Goal: Task Accomplishment & Management: Complete application form

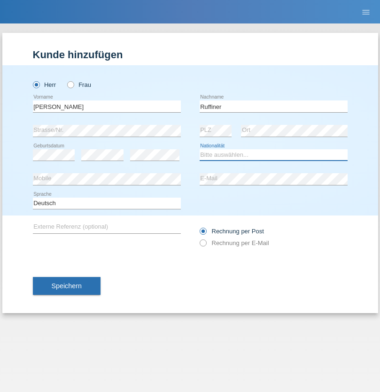
select select "CH"
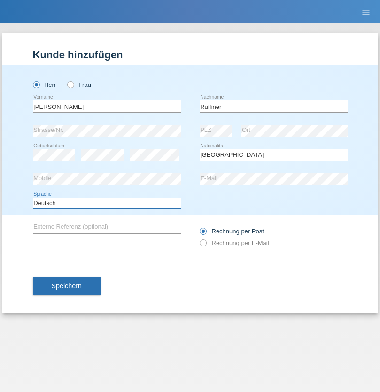
select select "en"
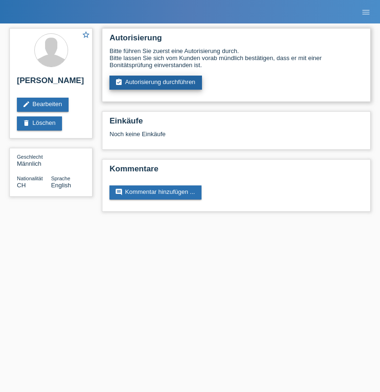
click at [156, 83] on link "assignment_turned_in Autorisierung durchführen" at bounding box center [155, 83] width 92 height 14
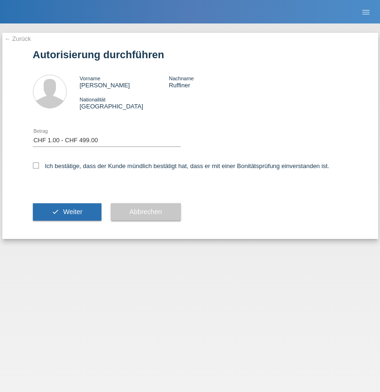
select select "1"
checkbox input "true"
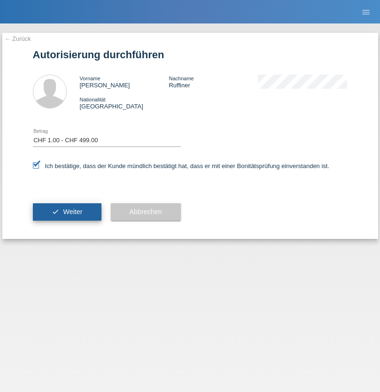
click at [67, 212] on span "Weiter" at bounding box center [72, 212] width 19 height 8
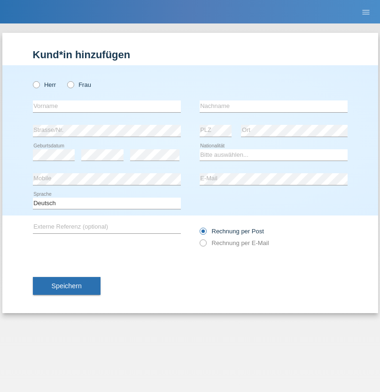
radio input "true"
click at [107, 106] on input "text" at bounding box center [107, 106] width 148 height 12
type input "[PERSON_NAME]"
click at [273, 106] on input "text" at bounding box center [273, 106] width 148 height 12
type input "Traksel"
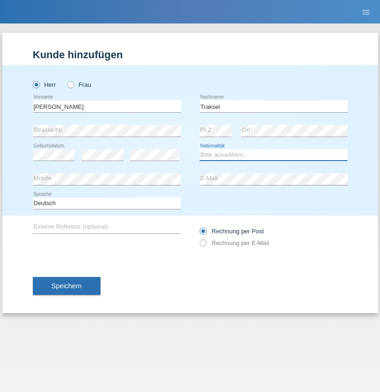
select select "DE"
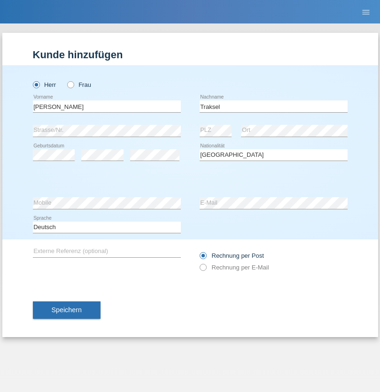
select select "C"
select select "01"
select select "07"
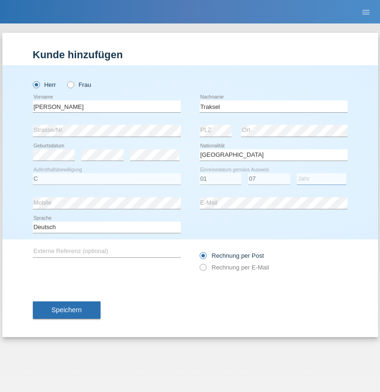
select select "2008"
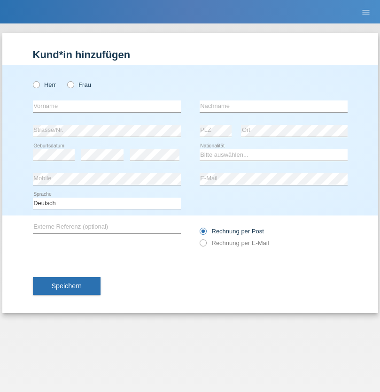
radio input "true"
click at [107, 106] on input "text" at bounding box center [107, 106] width 148 height 12
type input "Asia"
click at [273, 106] on input "text" at bounding box center [273, 106] width 148 height 12
type input "Riva"
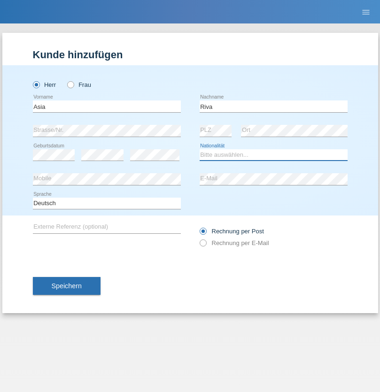
select select "IT"
select select "C"
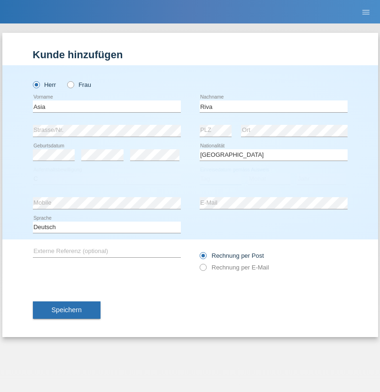
select select "01"
select select "06"
select select "2021"
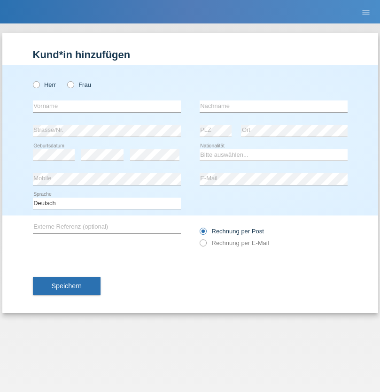
radio input "true"
click at [107, 106] on input "text" at bounding box center [107, 106] width 148 height 12
type input "Firas"
click at [273, 106] on input "text" at bounding box center [273, 106] width 148 height 12
type input "Khalil"
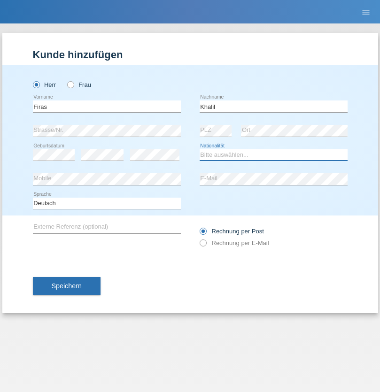
select select "IT"
select select "C"
select select "01"
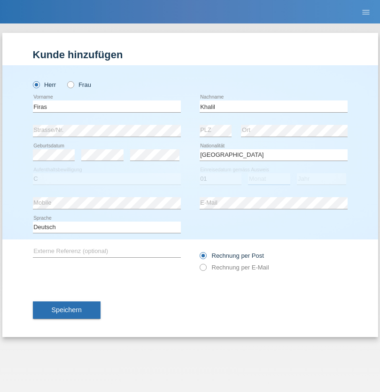
select select "03"
select select "2021"
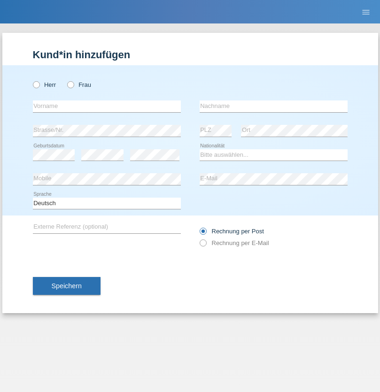
radio input "true"
click at [107, 106] on input "text" at bounding box center [107, 106] width 148 height 12
type input "Gabryelle"
click at [273, 106] on input "text" at bounding box center [273, 106] width 148 height 12
type input "Cabral"
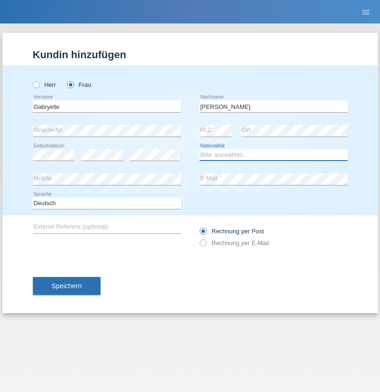
select select "CH"
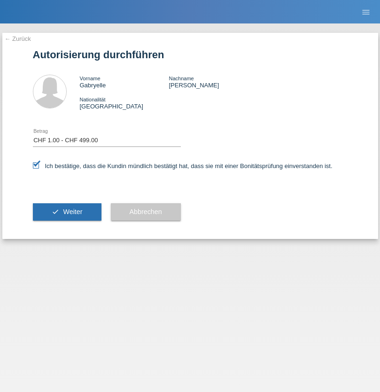
select select "1"
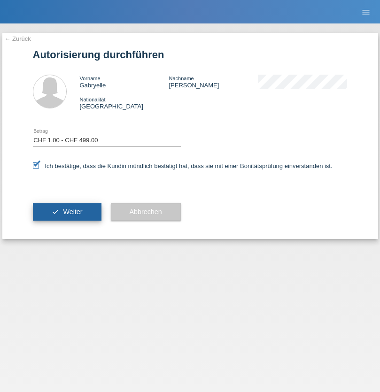
click at [67, 212] on span "Weiter" at bounding box center [72, 212] width 19 height 8
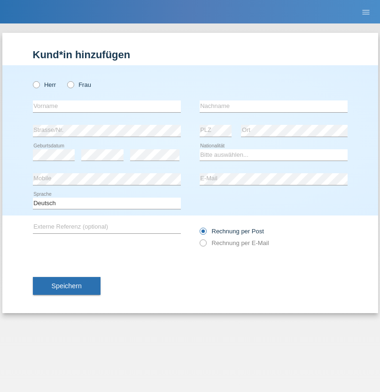
radio input "true"
click at [107, 106] on input "text" at bounding box center [107, 106] width 148 height 12
type input "Diego"
click at [273, 106] on input "text" at bounding box center [273, 106] width 148 height 12
type input "Patera"
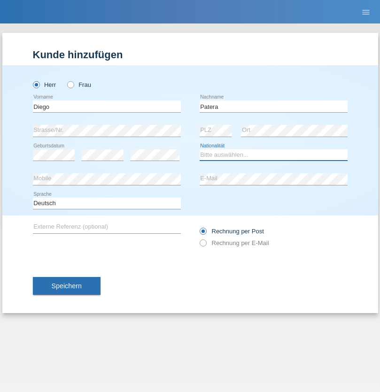
select select "CH"
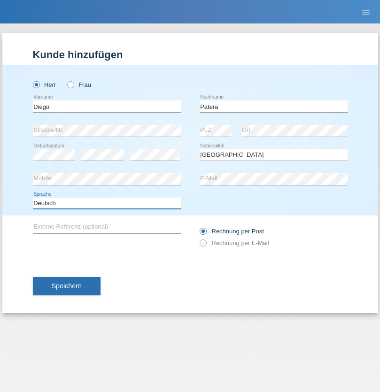
select select "en"
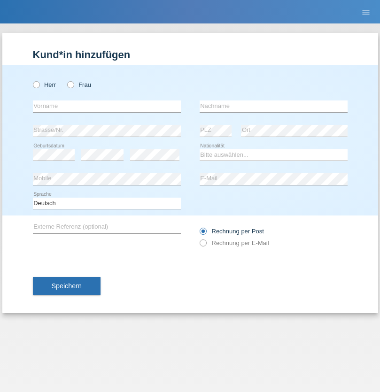
radio input "true"
click at [107, 106] on input "text" at bounding box center [107, 106] width 148 height 12
type input "Ketty"
click at [273, 106] on input "text" at bounding box center [273, 106] width 148 height 12
type input "Kalupnath"
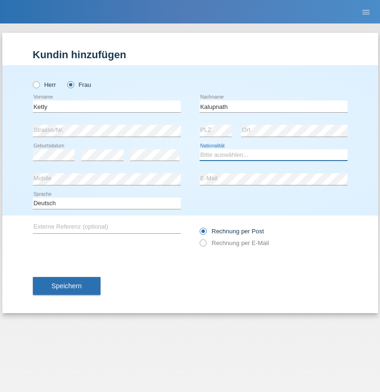
select select "CH"
radio input "true"
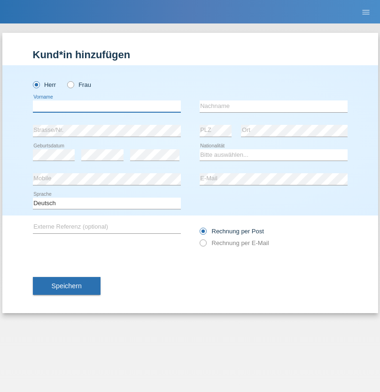
click at [107, 106] on input "text" at bounding box center [107, 106] width 148 height 12
type input "Franco"
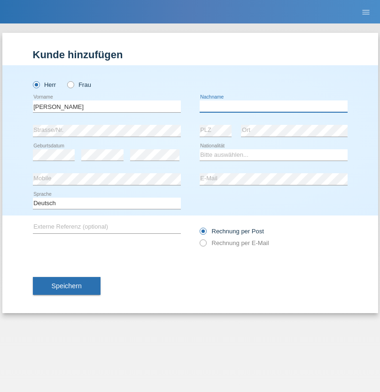
click at [273, 106] on input "text" at bounding box center [273, 106] width 148 height 12
type input "Mucha"
select select "CH"
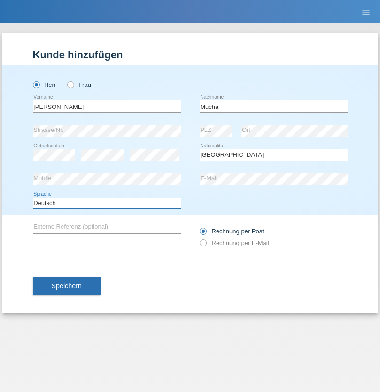
select select "en"
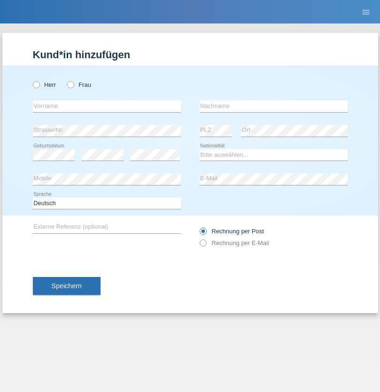
radio input "true"
click at [107, 106] on input "text" at bounding box center [107, 106] width 148 height 12
type input "Franziska"
click at [273, 106] on input "text" at bounding box center [273, 106] width 148 height 12
type input "Starke"
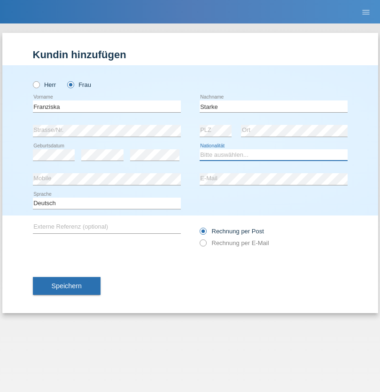
select select "DE"
select select "C"
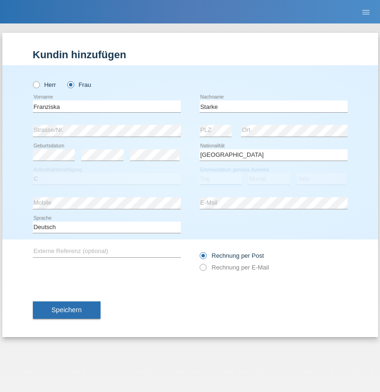
select select "01"
select select "03"
select select "1985"
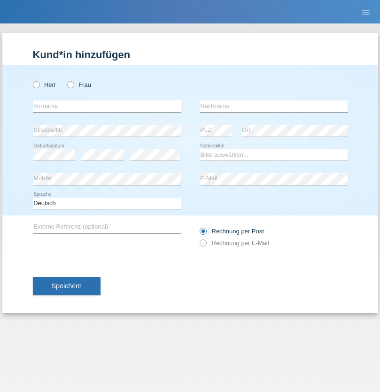
radio input "true"
click at [107, 106] on input "text" at bounding box center [107, 106] width 148 height 12
type input "[DEMOGRAPHIC_DATA]"
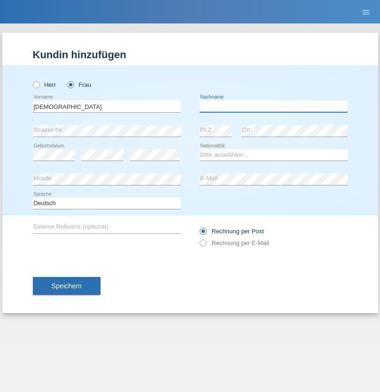
click at [273, 106] on input "text" at bounding box center [273, 106] width 148 height 12
type input "Cimbaljević"
select select "HR"
select select "C"
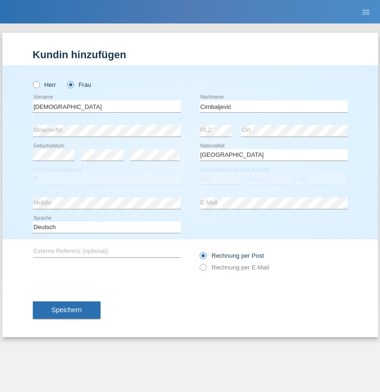
select select "13"
select select "08"
select select "2021"
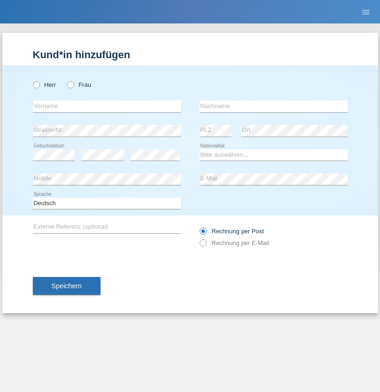
radio input "true"
click at [107, 106] on input "text" at bounding box center [107, 106] width 148 height 12
type input "Batsche"
click at [273, 106] on input "text" at bounding box center [273, 106] width 148 height 12
type input "Arifoska"
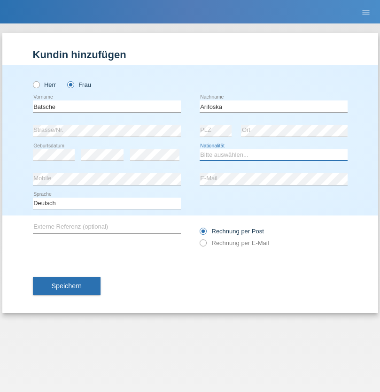
select select "CH"
radio input "true"
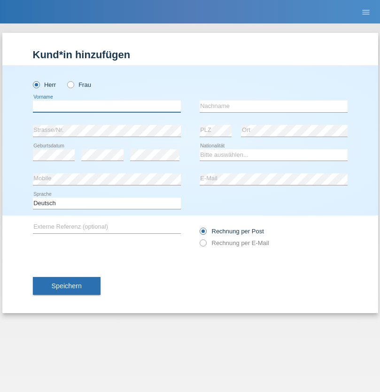
click at [107, 106] on input "text" at bounding box center [107, 106] width 148 height 12
type input "Emre"
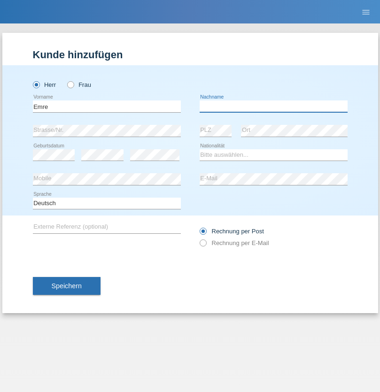
click at [273, 106] on input "text" at bounding box center [273, 106] width 148 height 12
type input "Uzun"
select select "CH"
